Goal: Transaction & Acquisition: Download file/media

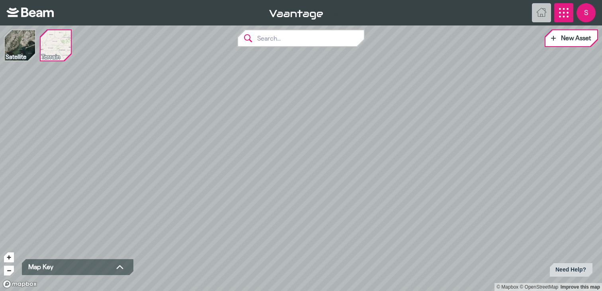
click at [560, 13] on icon "App Menu" at bounding box center [564, 13] width 10 height 10
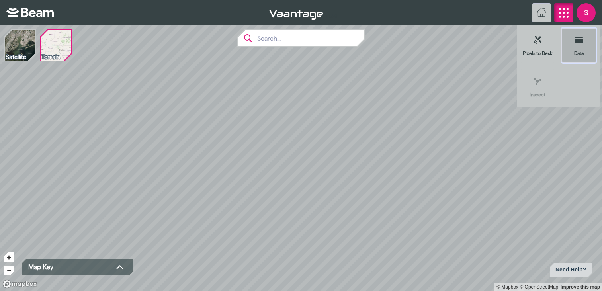
click at [577, 40] on icon at bounding box center [579, 40] width 8 height 6
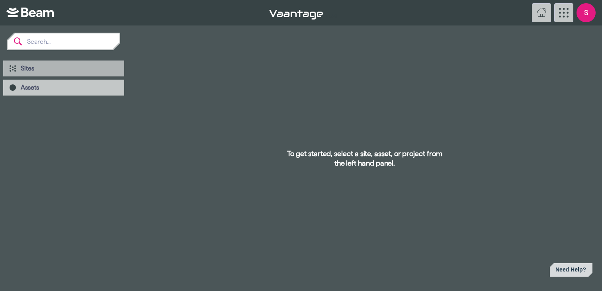
click at [40, 68] on span "Sites" at bounding box center [69, 68] width 97 height 8
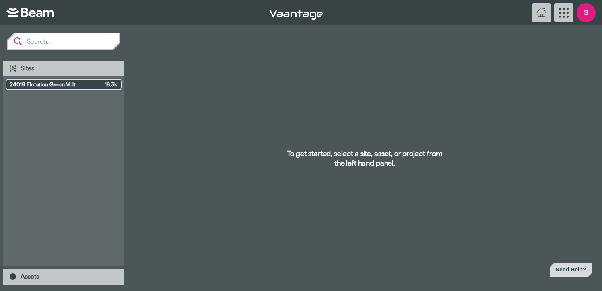
click at [41, 86] on span "24019 Flotation Green Volt" at bounding box center [56, 84] width 92 height 8
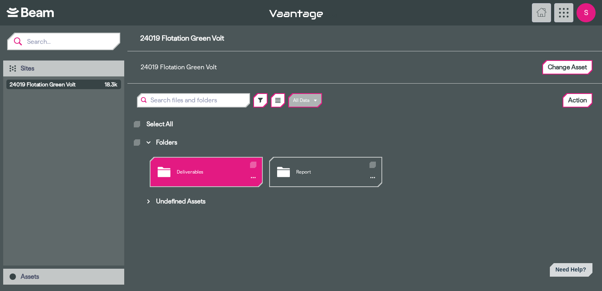
click at [200, 173] on div "Deliverables" at bounding box center [205, 172] width 111 height 29
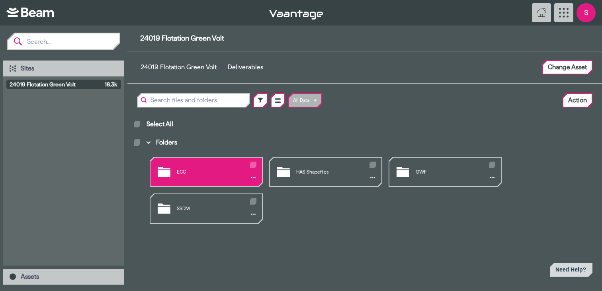
click at [200, 172] on div "ECC" at bounding box center [205, 172] width 111 height 29
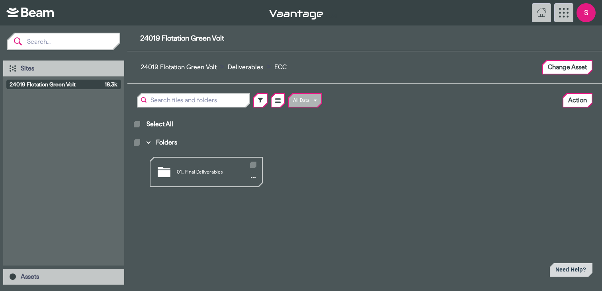
click at [200, 172] on div "01_ Final Deliverables" at bounding box center [205, 172] width 111 height 29
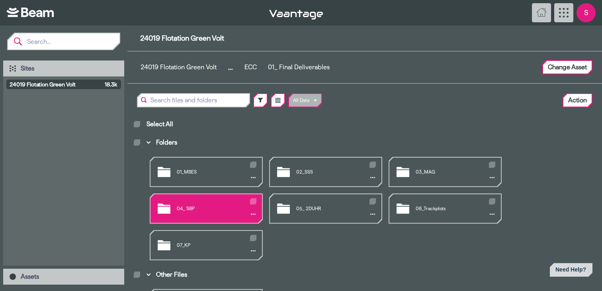
click at [195, 207] on div "04_ SBP" at bounding box center [205, 208] width 111 height 29
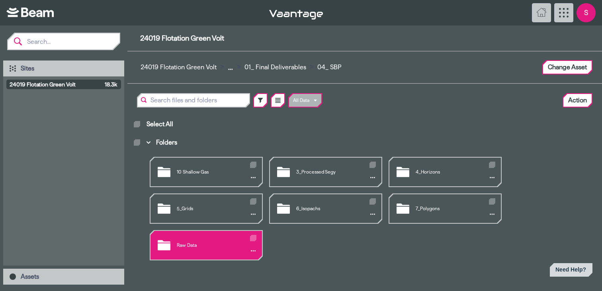
click at [254, 238] on icon "Folders" at bounding box center [253, 237] width 4 height 3
click at [252, 236] on input "Folders" at bounding box center [252, 236] width 0 height 0
checkbox input "true"
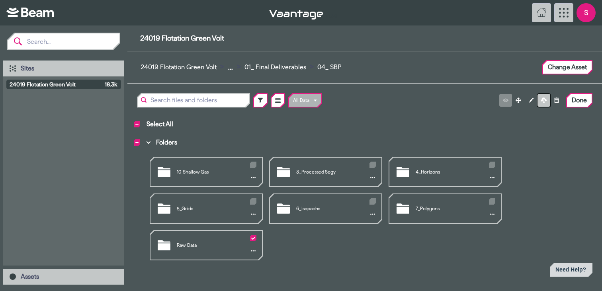
click at [543, 101] on icon at bounding box center [544, 101] width 6 height 6
checkbox input "false"
